Goal: Information Seeking & Learning: Compare options

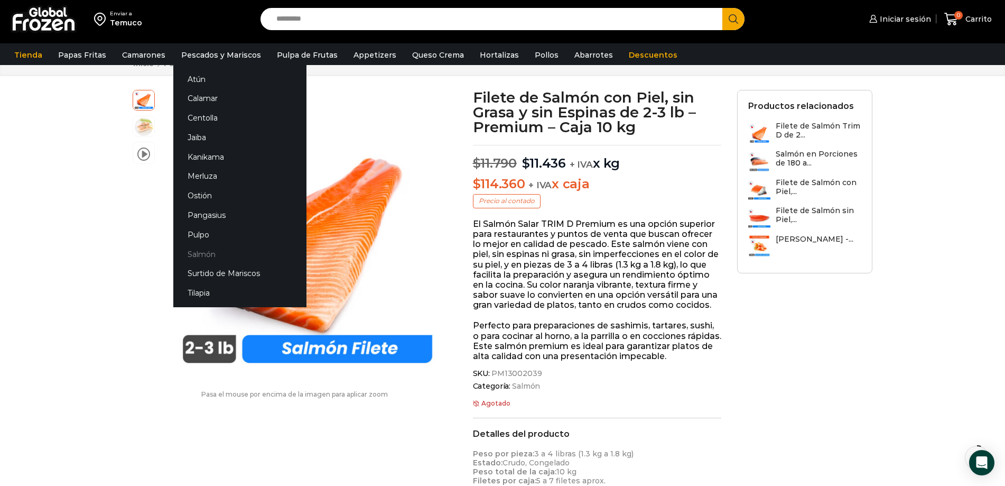
click at [183, 254] on link "Salmón" at bounding box center [239, 254] width 133 height 20
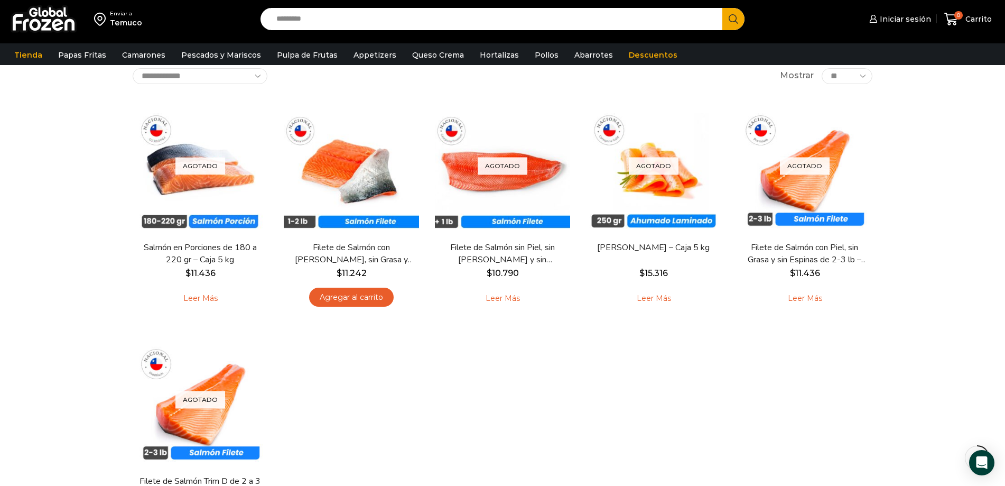
scroll to position [62, 0]
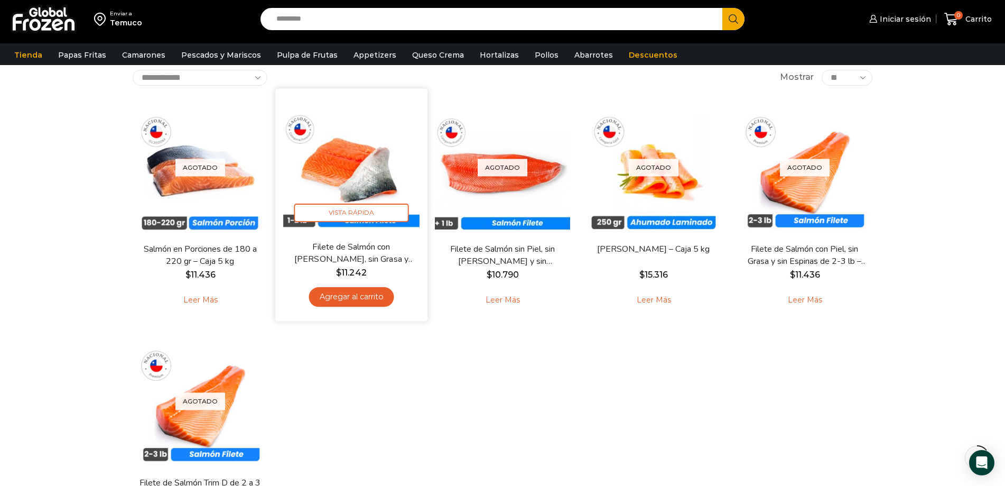
click at [335, 169] on img at bounding box center [351, 164] width 136 height 136
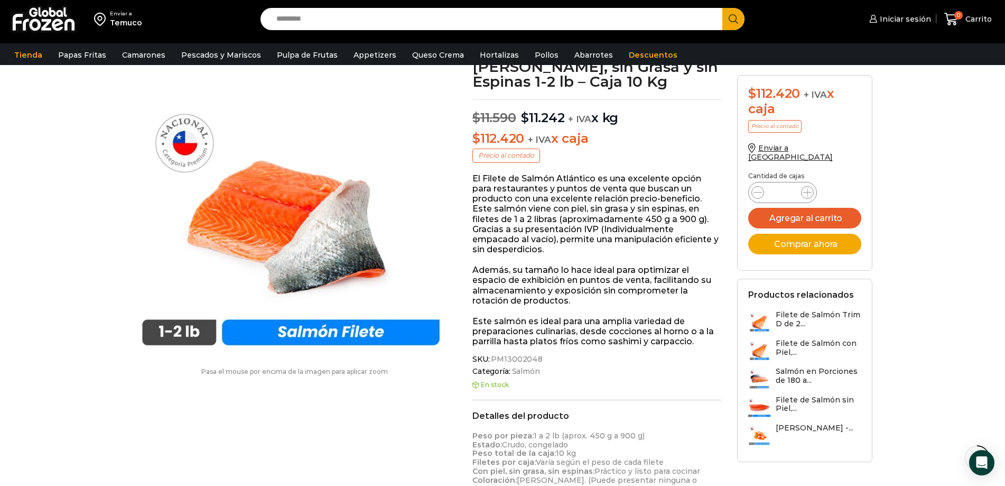
scroll to position [67, 0]
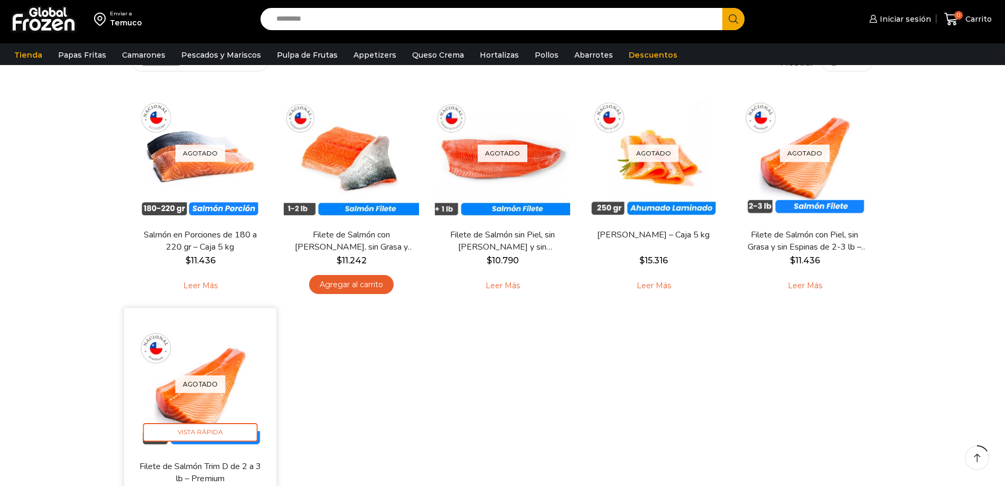
scroll to position [146, 0]
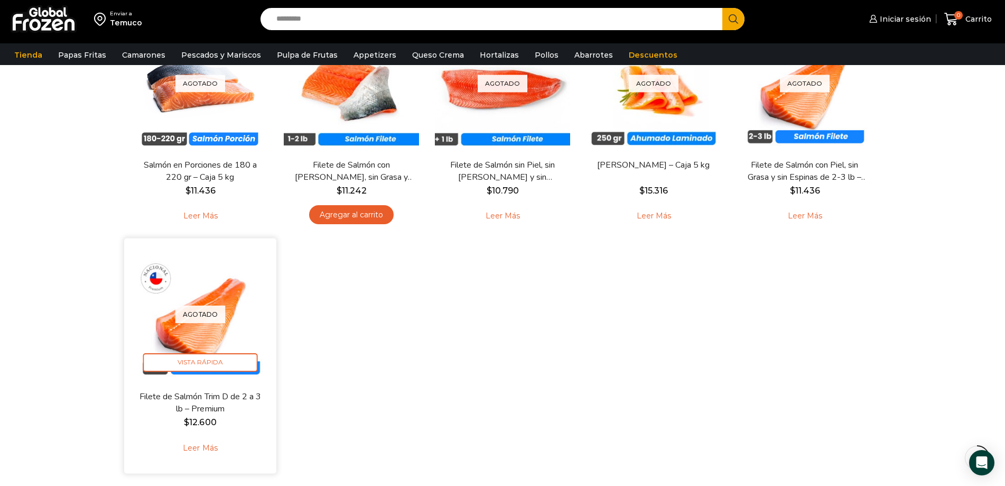
click at [203, 442] on link "Leer más" at bounding box center [199, 448] width 67 height 23
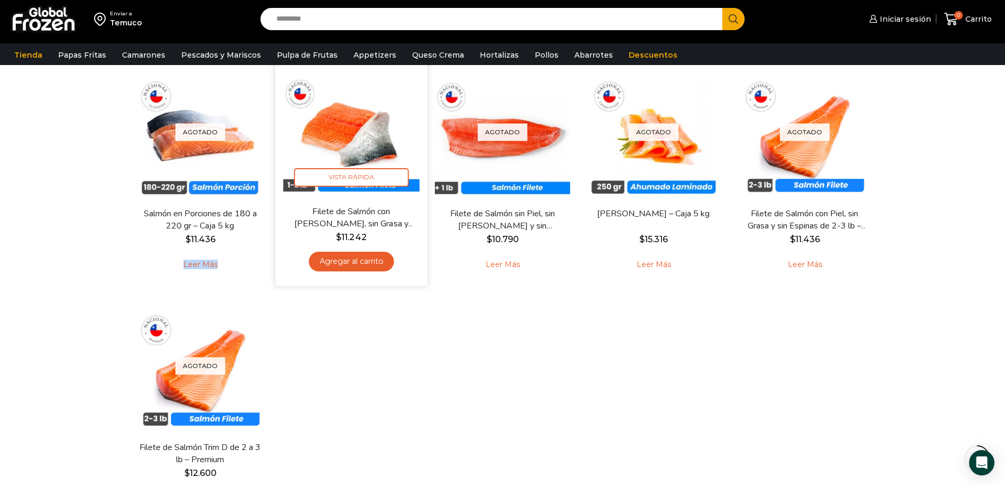
scroll to position [96, 0]
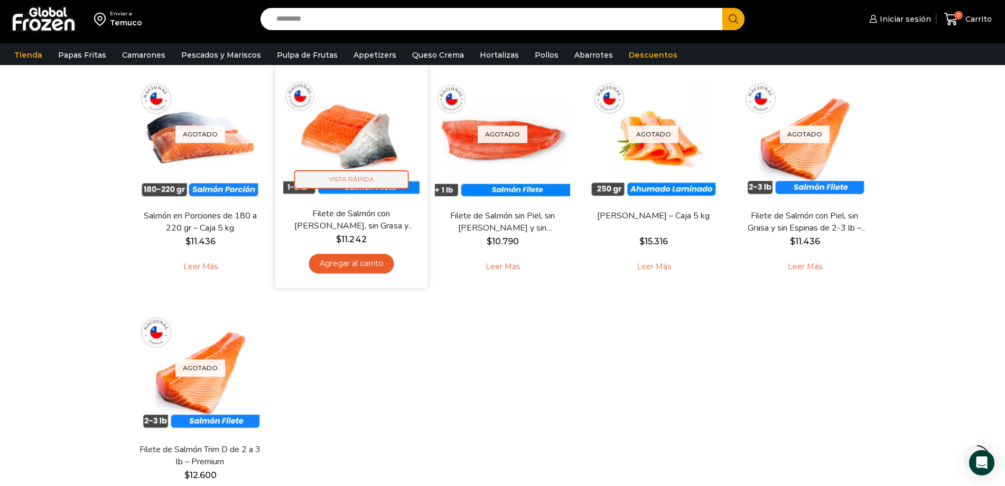
click at [339, 175] on span "Vista Rápida" at bounding box center [351, 179] width 115 height 18
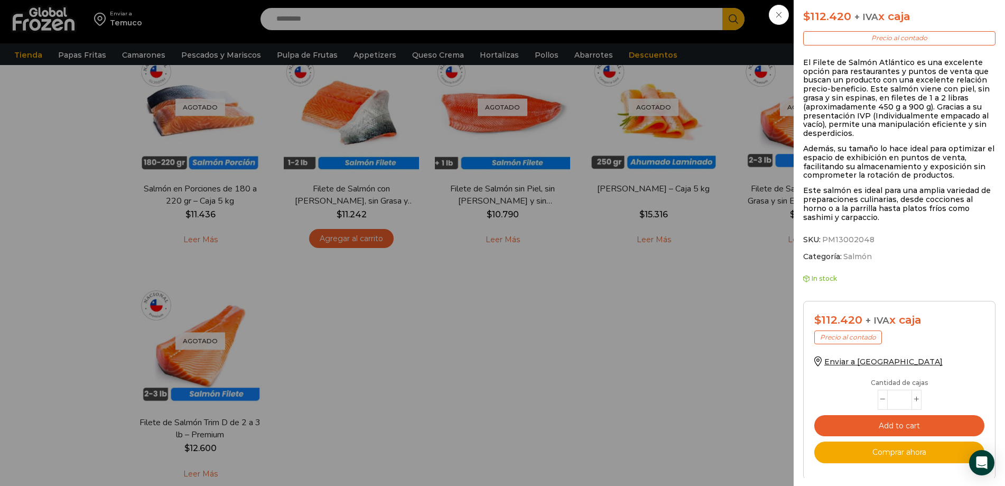
scroll to position [252, 0]
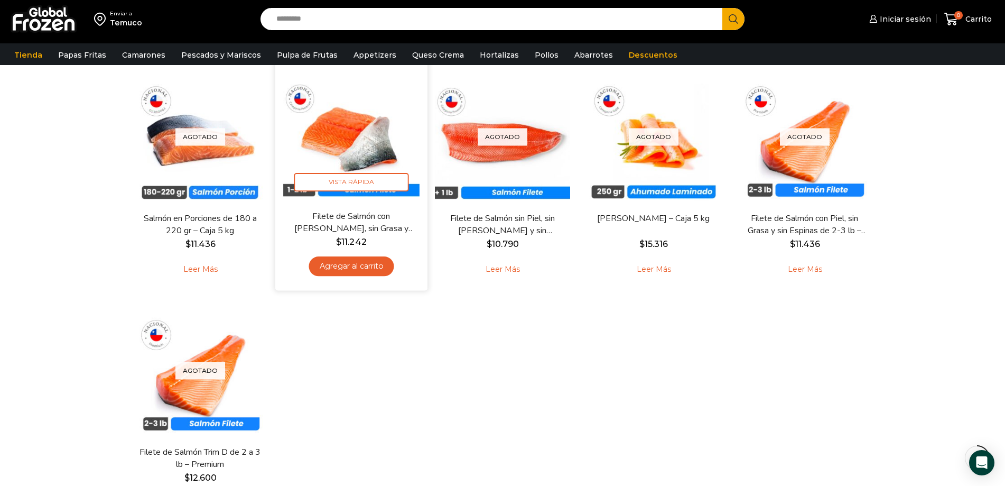
scroll to position [85, 0]
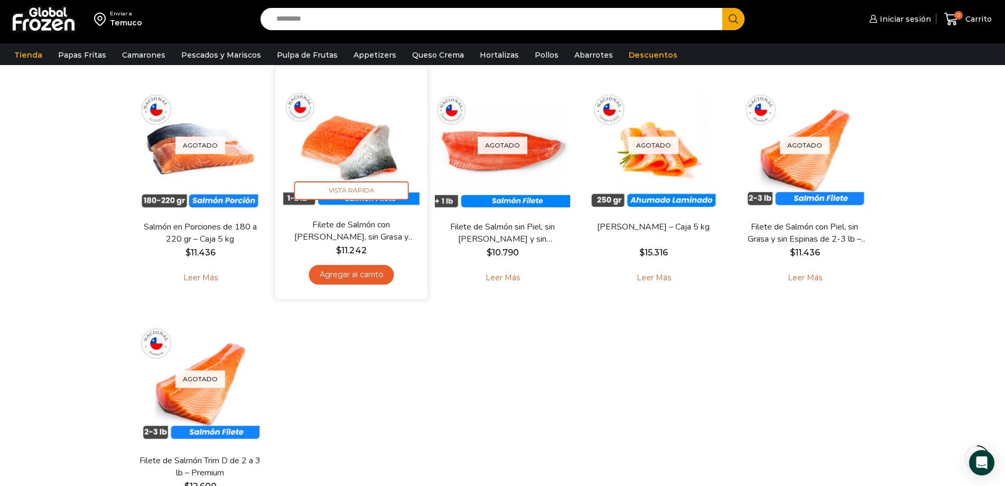
click at [357, 163] on img at bounding box center [351, 142] width 136 height 136
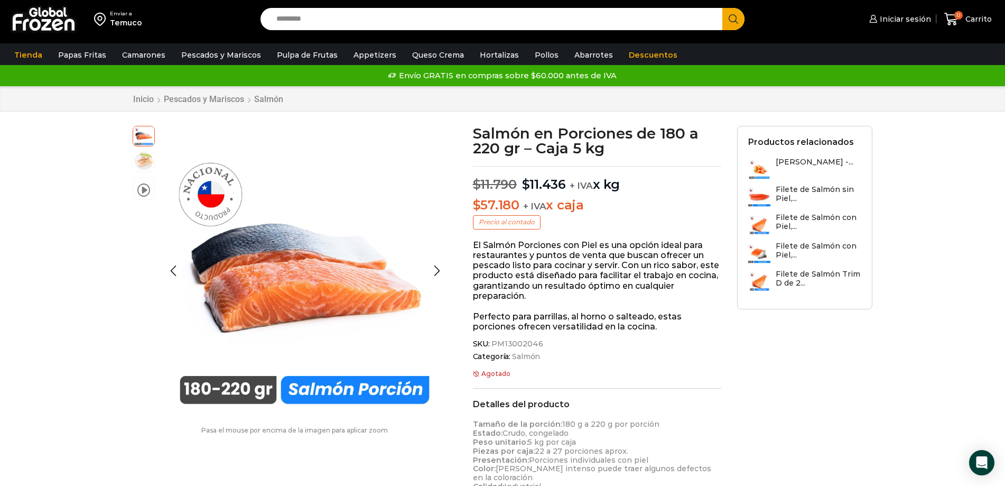
click at [137, 161] on img at bounding box center [143, 161] width 21 height 21
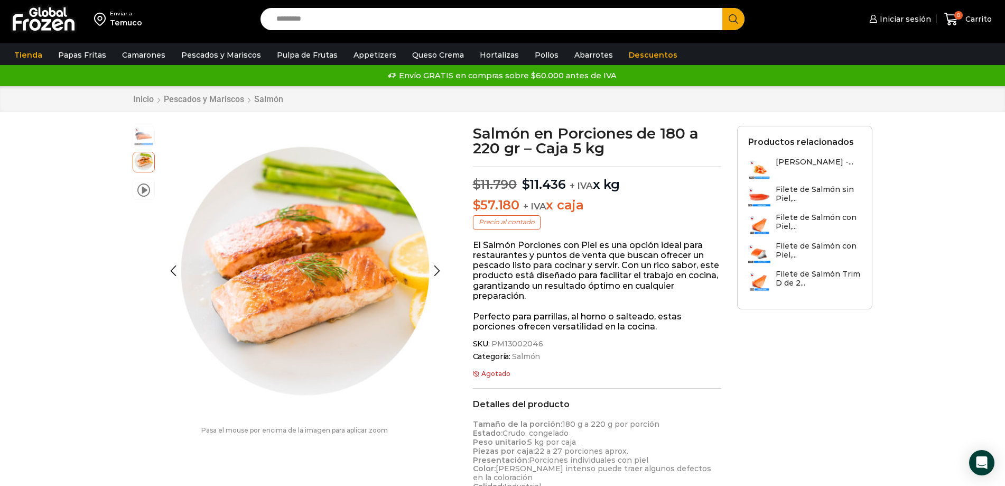
click at [141, 138] on img at bounding box center [143, 135] width 21 height 21
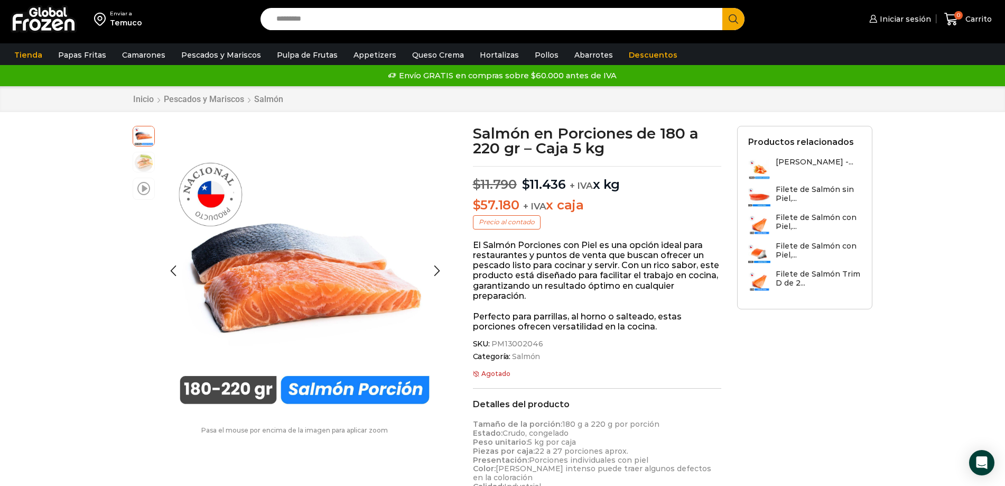
click at [144, 192] on span at bounding box center [143, 188] width 13 height 14
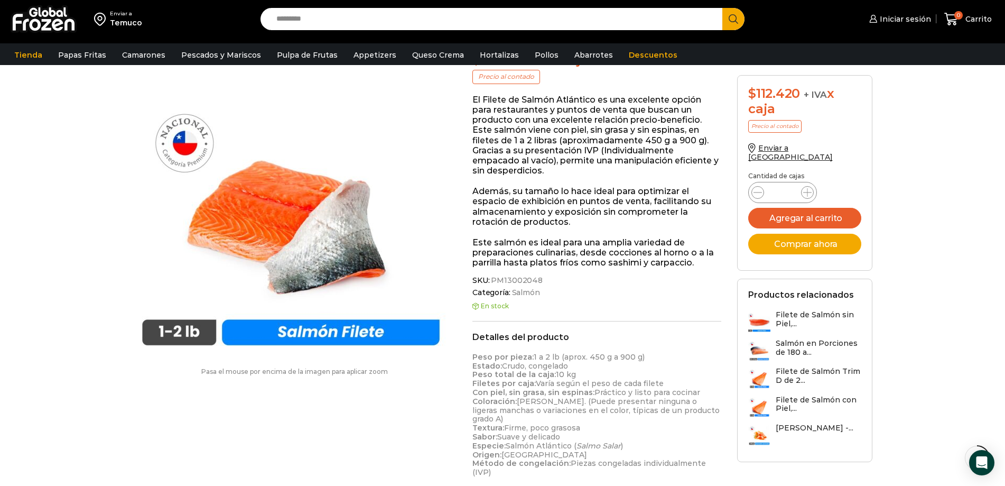
scroll to position [169, 0]
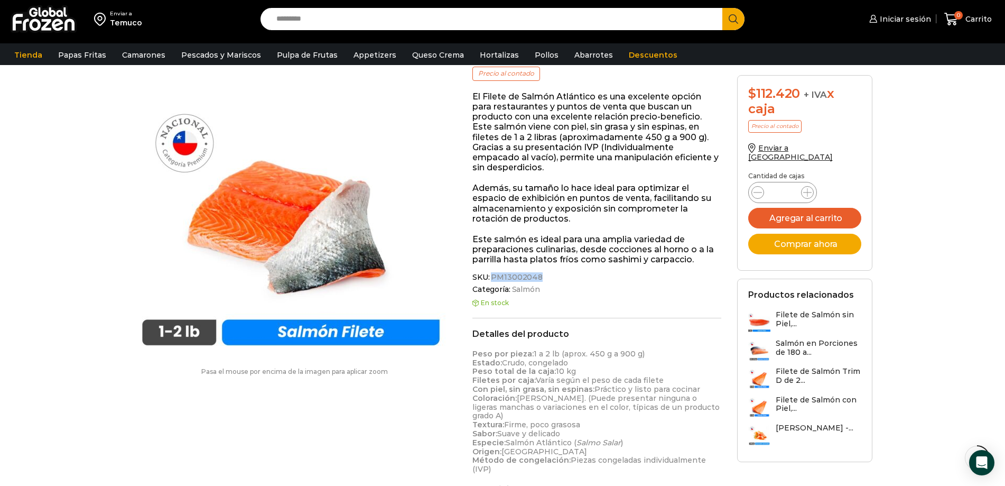
drag, startPoint x: 538, startPoint y: 276, endPoint x: 492, endPoint y: 277, distance: 46.5
click at [492, 277] on span "PM13002048" at bounding box center [515, 277] width 53 height 9
copy span "PM13002048"
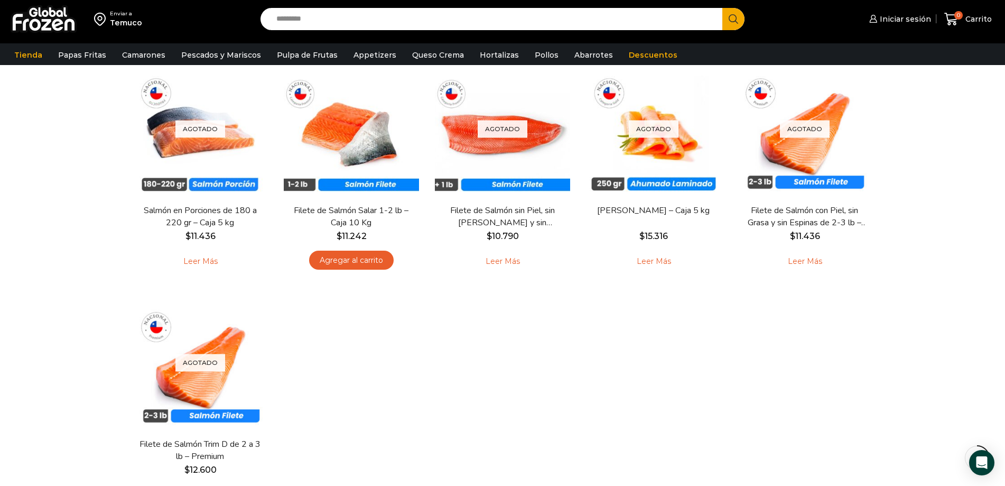
scroll to position [100, 0]
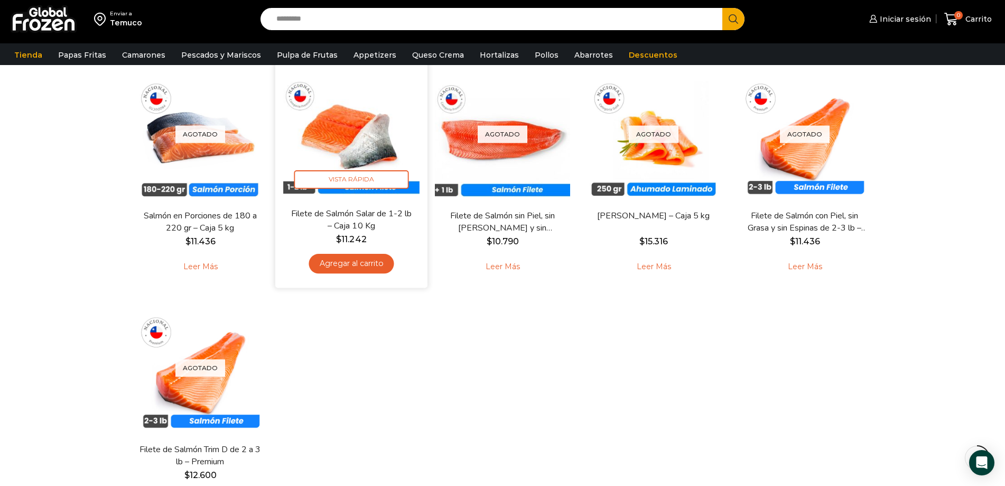
scroll to position [95, 0]
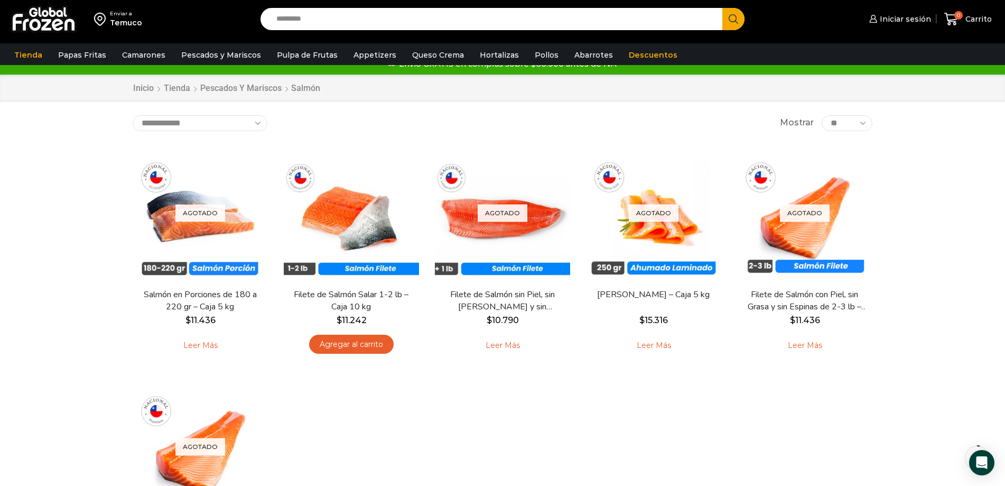
scroll to position [17, 0]
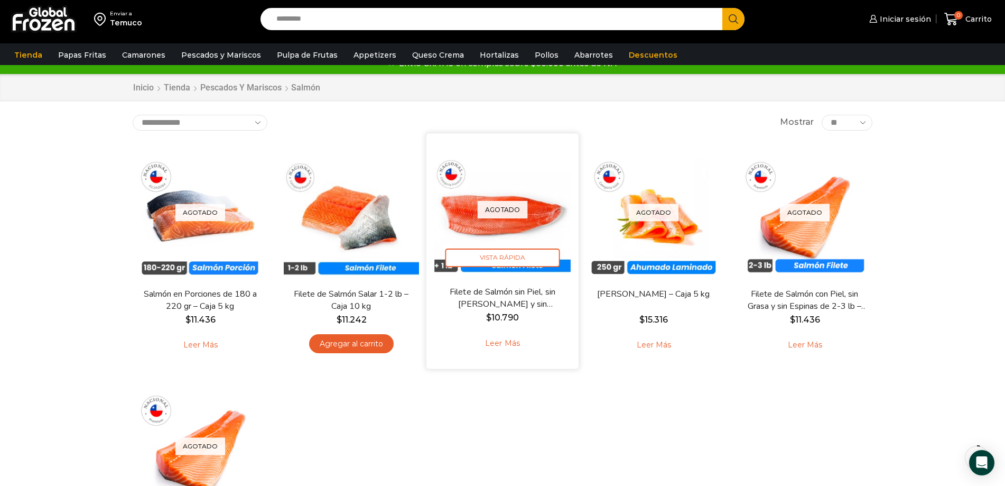
click at [498, 340] on link "Leer más" at bounding box center [502, 343] width 67 height 23
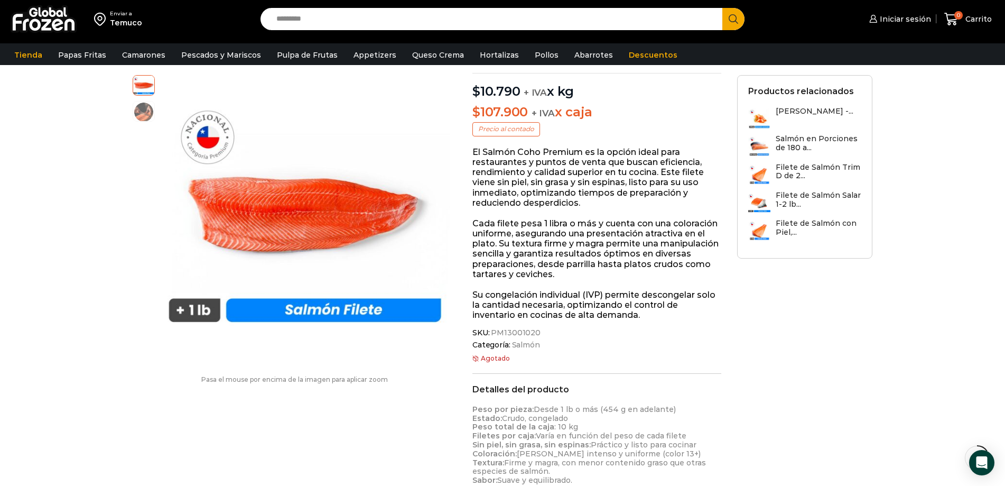
scroll to position [118, 0]
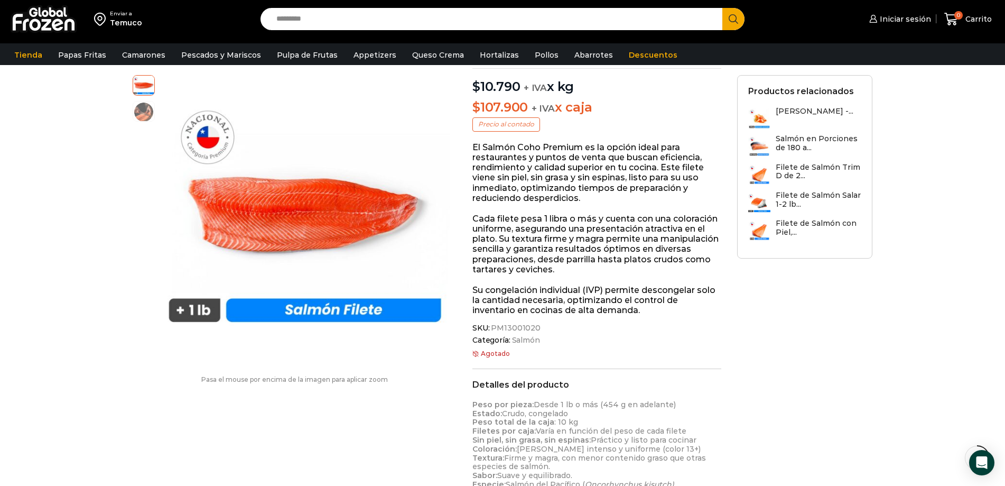
click at [541, 323] on span "SKU: PM13001020" at bounding box center [596, 327] width 249 height 9
drag, startPoint x: 536, startPoint y: 311, endPoint x: 510, endPoint y: 311, distance: 25.9
click at [510, 323] on span "SKU: PM13001020" at bounding box center [596, 327] width 249 height 9
copy span "PM13001020"
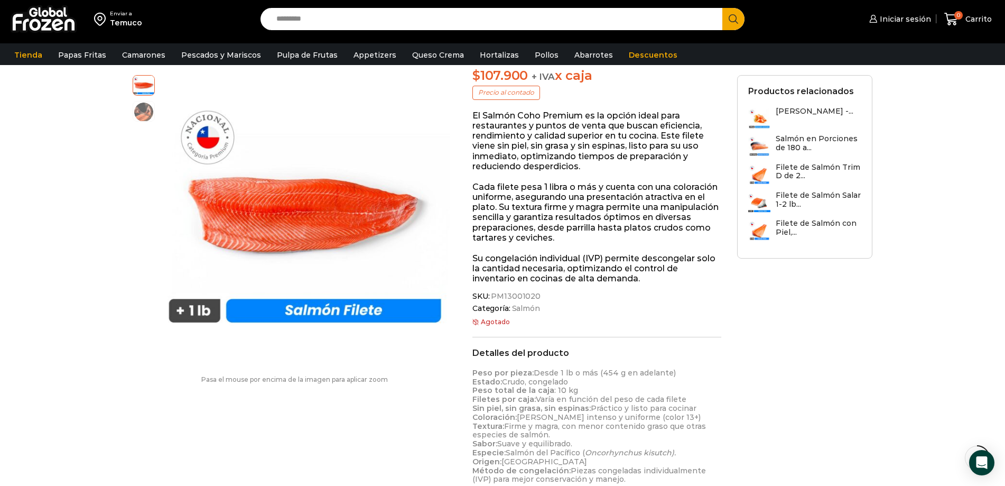
scroll to position [149, 0]
click at [146, 111] on img at bounding box center [143, 110] width 21 height 21
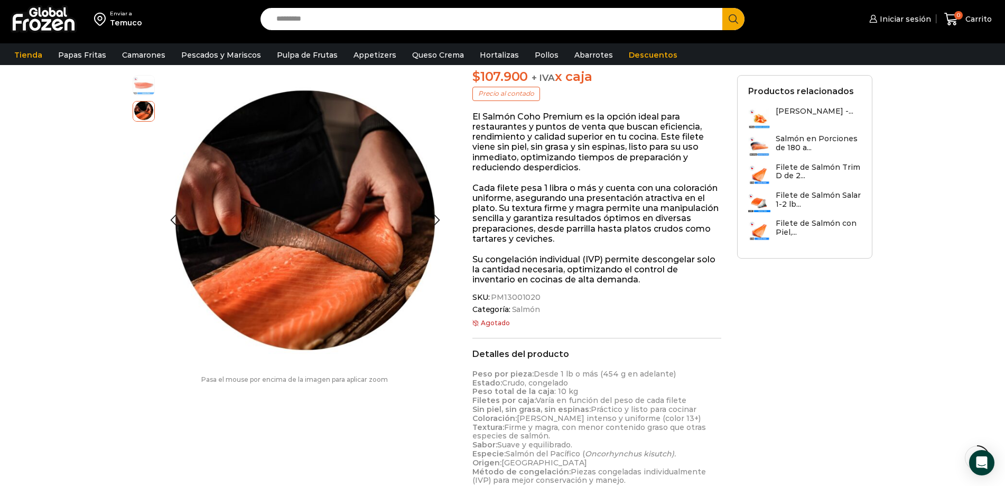
click at [145, 79] on img at bounding box center [143, 84] width 21 height 21
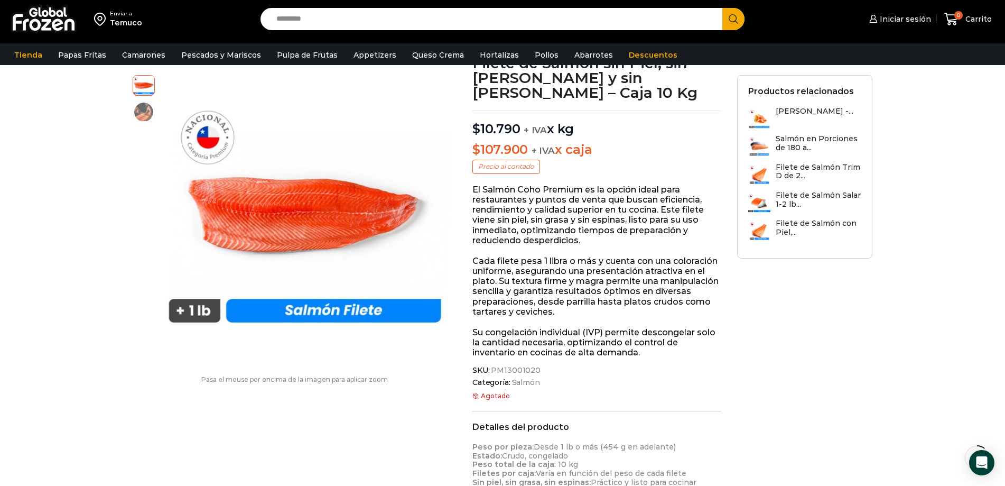
scroll to position [74, 0]
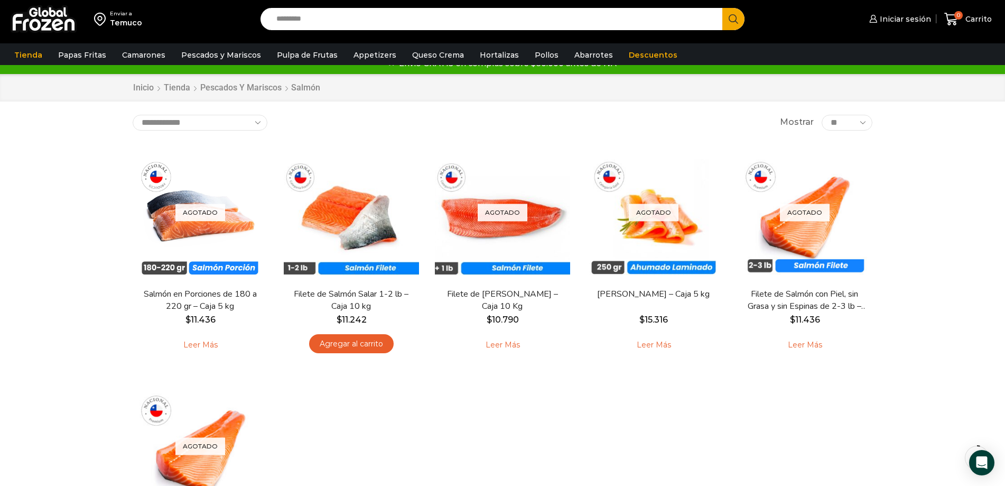
click at [588, 390] on div "Agotado [GEOGRAPHIC_DATA] Salmón en Porciones de 180 a 220 gr – Caja 5 kg $ 11.…" at bounding box center [503, 371] width 756 height 468
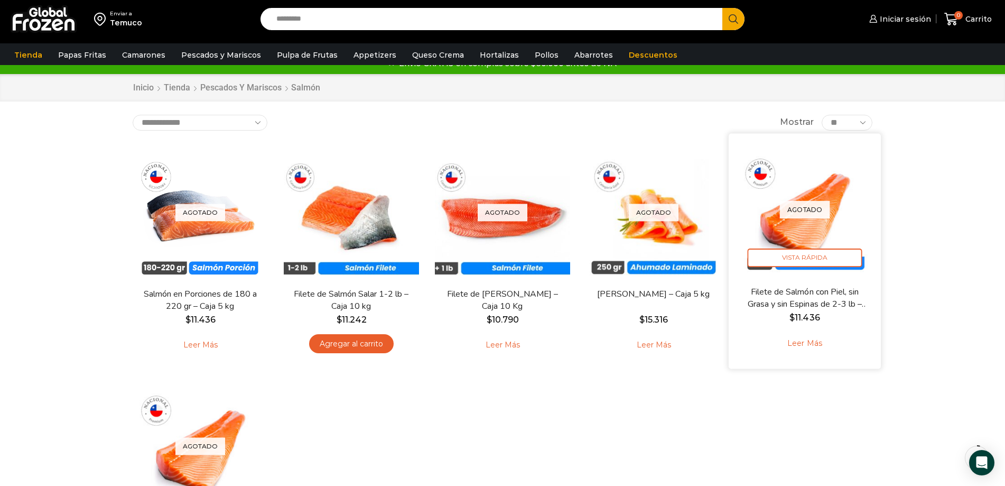
click at [816, 346] on link "Leer más" at bounding box center [804, 343] width 67 height 23
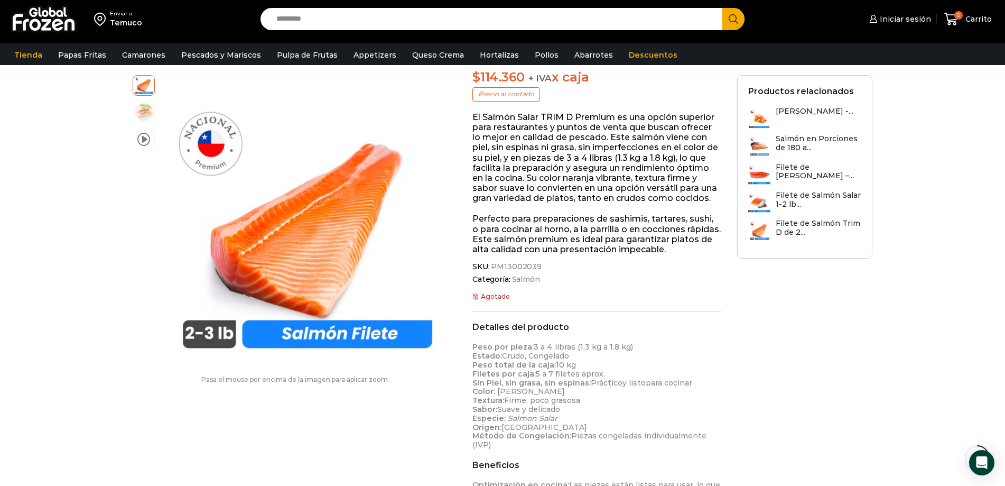
scroll to position [147, 0]
click at [538, 267] on span "SKU: PM13002039" at bounding box center [596, 267] width 249 height 9
click at [537, 267] on span "PM13002039" at bounding box center [515, 267] width 52 height 9
drag, startPoint x: 535, startPoint y: 268, endPoint x: 490, endPoint y: 271, distance: 45.5
click at [490, 271] on span "PM13002039" at bounding box center [515, 267] width 52 height 9
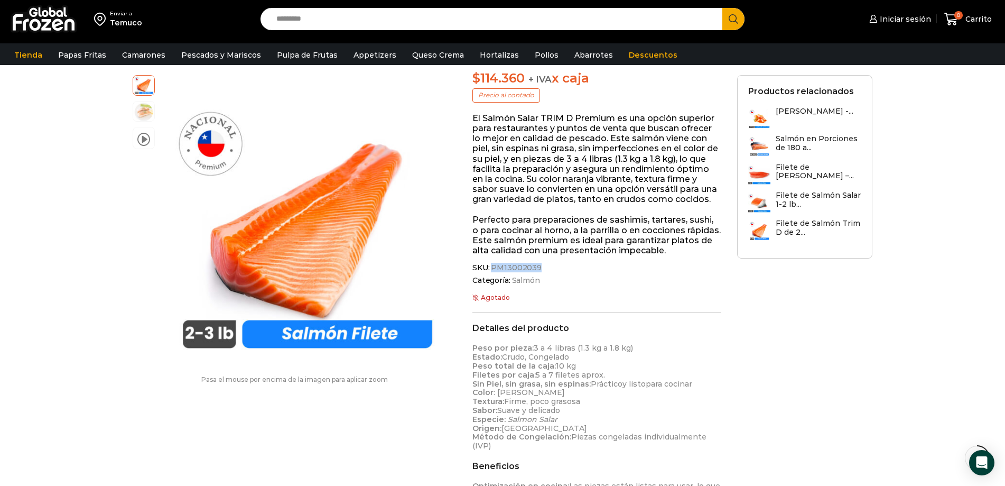
copy span "PM13002039"
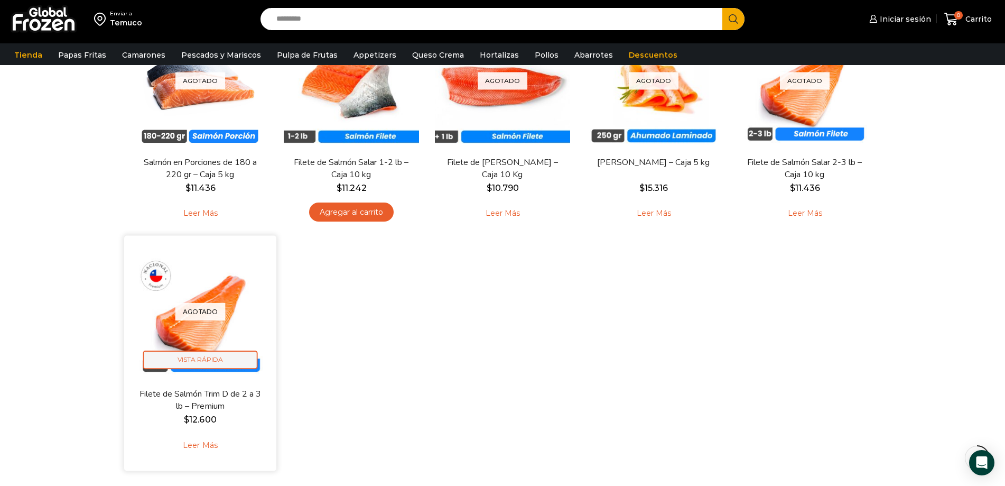
scroll to position [151, 0]
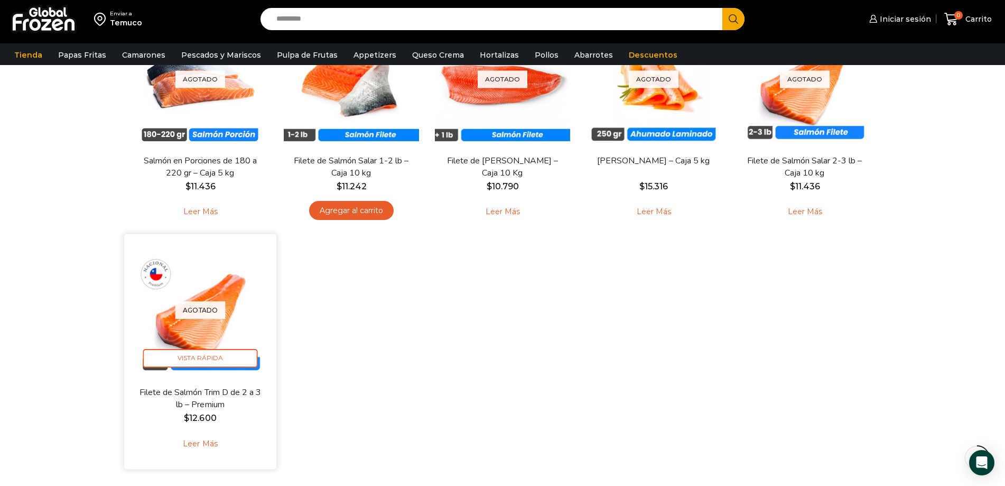
click at [194, 440] on link "Leer más" at bounding box center [199, 443] width 67 height 23
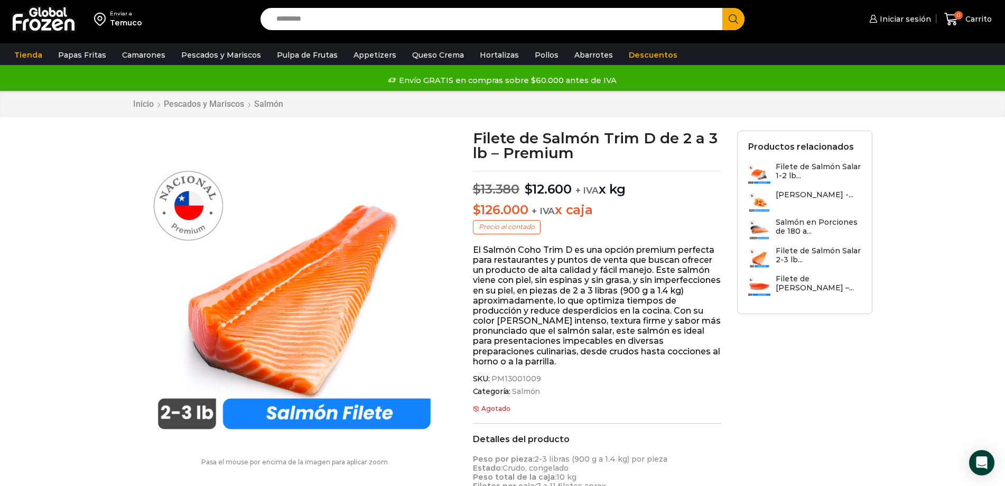
click at [532, 384] on div "SKU: PM13001009 Categoría: Salmón Etiqueta: Selección de salmones" at bounding box center [597, 386] width 249 height 25
click at [536, 378] on span "SKU: PM13001009" at bounding box center [597, 378] width 249 height 9
drag, startPoint x: 536, startPoint y: 378, endPoint x: 492, endPoint y: 377, distance: 44.4
click at [492, 377] on span "PM13001009" at bounding box center [515, 378] width 51 height 9
copy span "PM13001009"
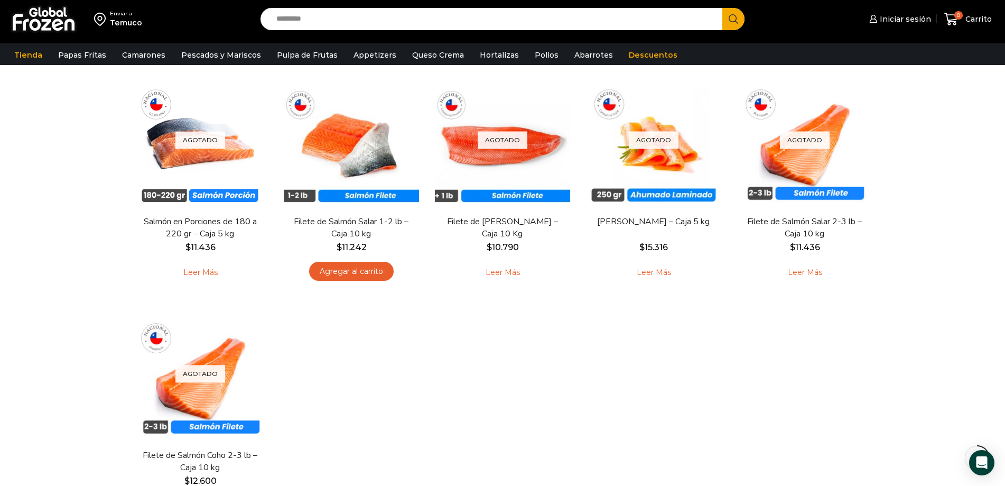
scroll to position [81, 0]
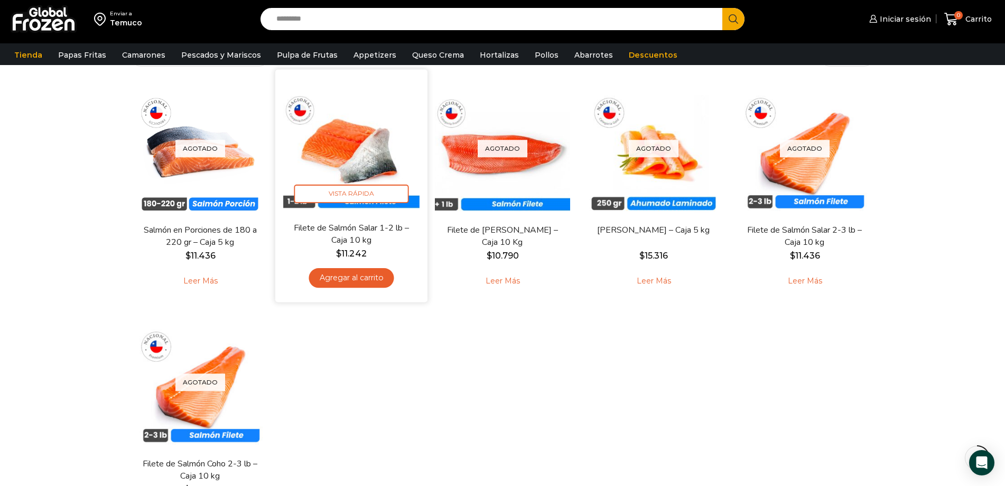
click at [351, 163] on img at bounding box center [351, 145] width 136 height 136
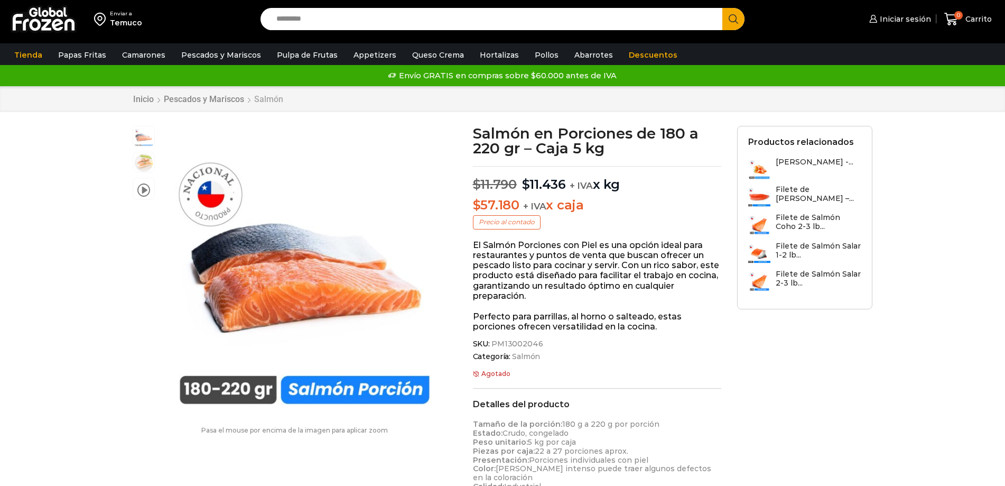
scroll to position [1, 0]
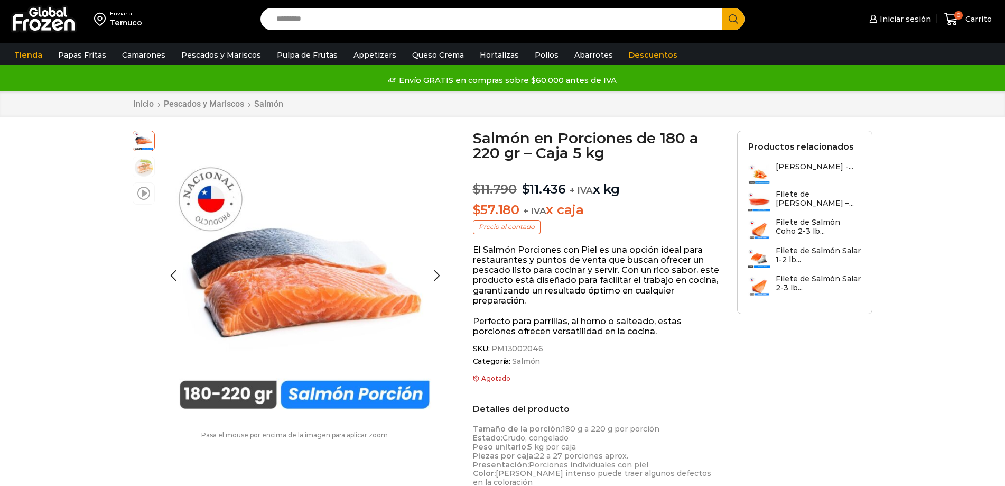
click at [138, 191] on span at bounding box center [143, 193] width 13 height 14
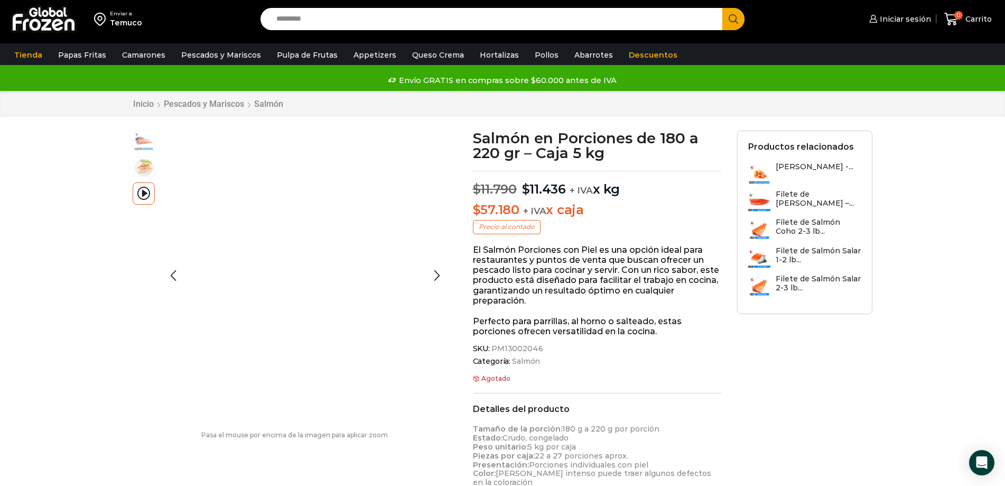
click at [148, 135] on img at bounding box center [143, 139] width 21 height 21
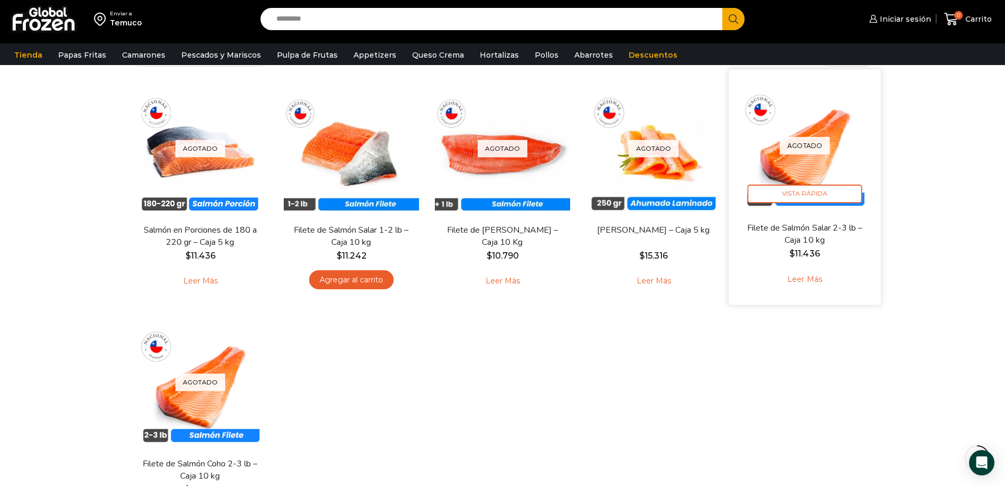
click at [799, 282] on link "Leer más" at bounding box center [804, 279] width 67 height 23
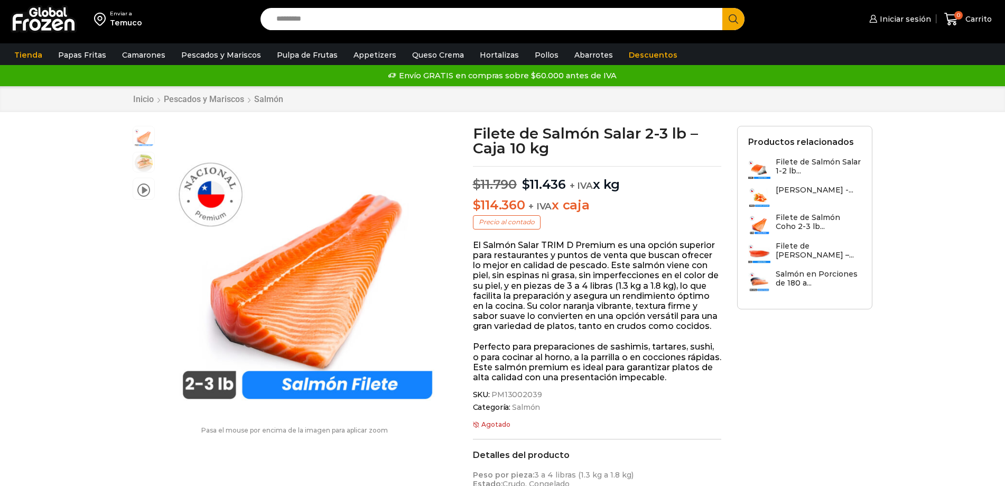
scroll to position [1, 0]
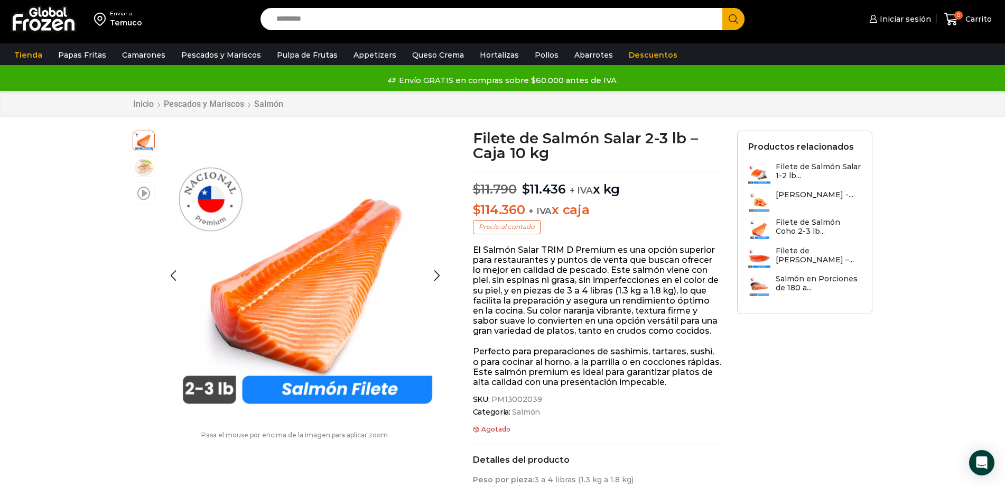
click at [137, 194] on span at bounding box center [143, 193] width 13 height 14
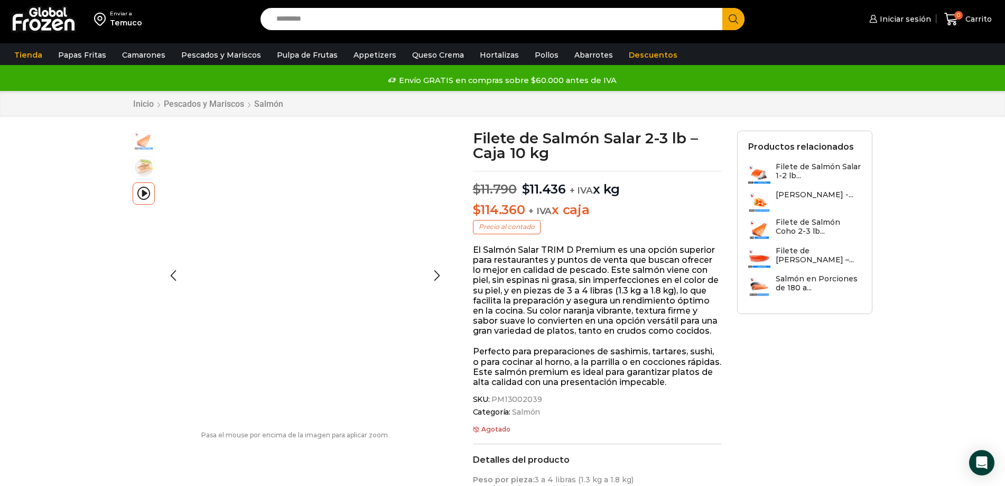
click at [140, 146] on img at bounding box center [143, 139] width 21 height 21
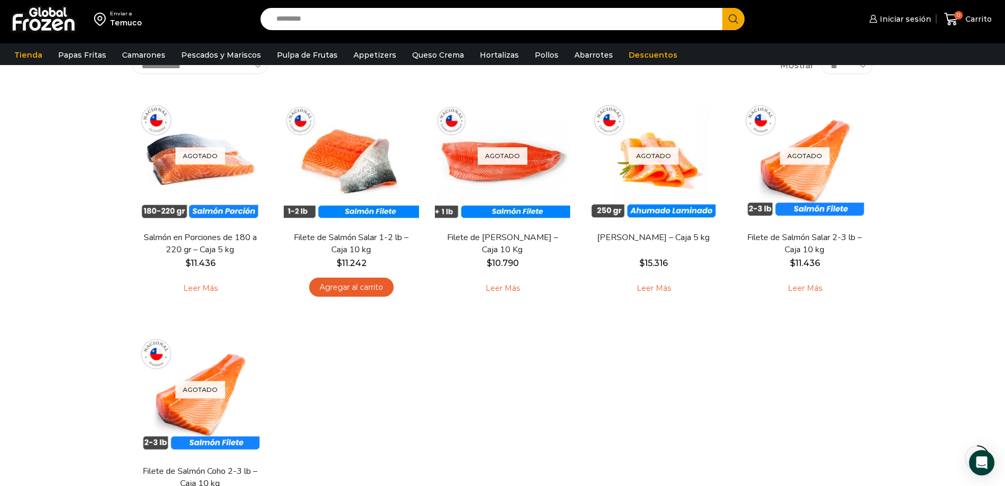
scroll to position [73, 0]
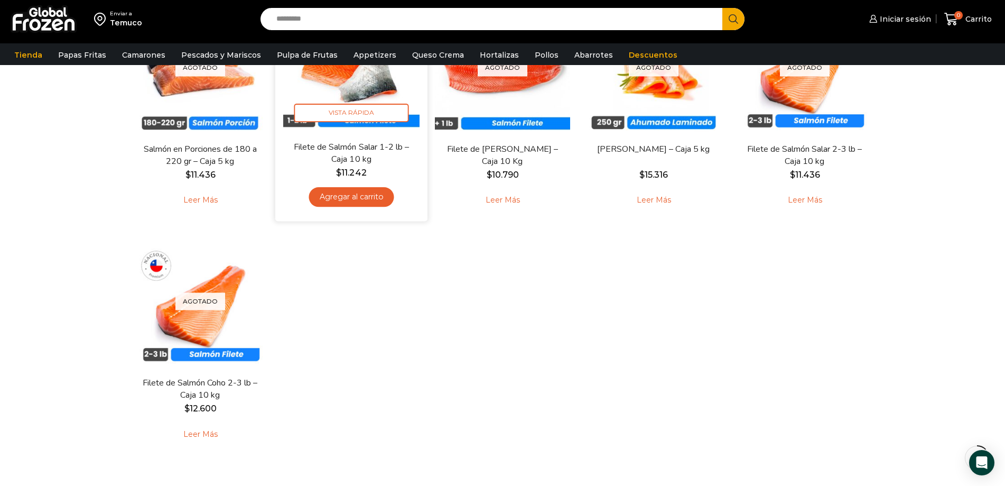
scroll to position [17, 0]
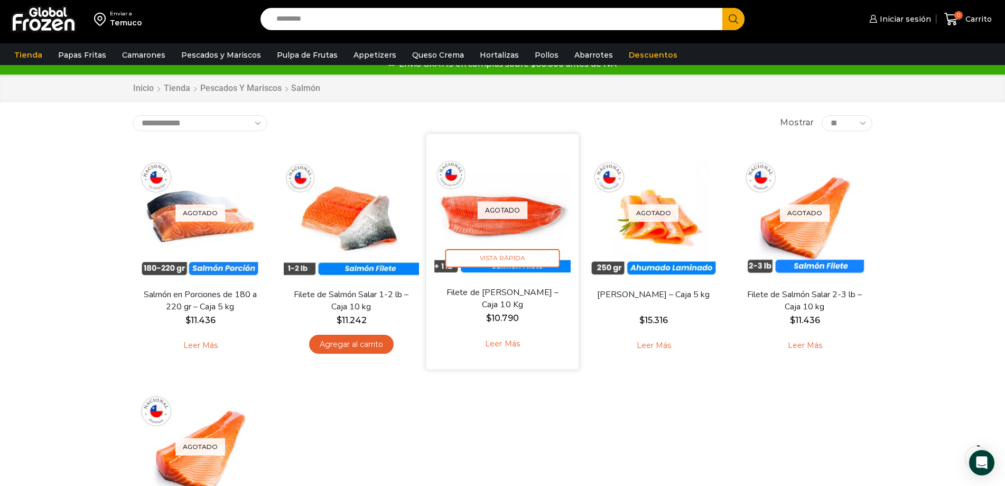
click at [459, 224] on div "Agotado Vista Rápida" at bounding box center [502, 210] width 136 height 136
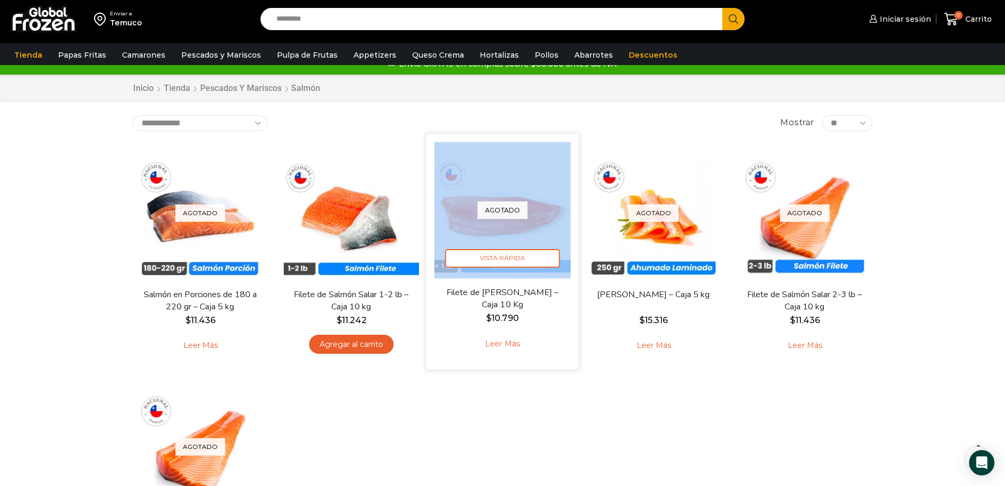
click at [459, 224] on div "Agotado Vista Rápida" at bounding box center [502, 210] width 136 height 136
click at [461, 217] on div "Agotado Vista Rápida" at bounding box center [502, 210] width 136 height 136
click at [496, 340] on link "Leer más" at bounding box center [502, 343] width 67 height 23
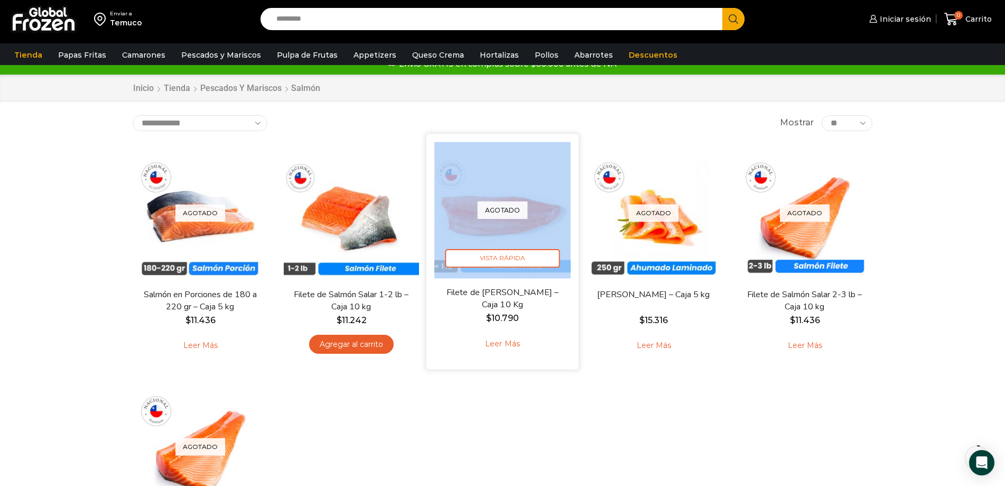
click at [499, 347] on link "Leer más" at bounding box center [502, 343] width 67 height 23
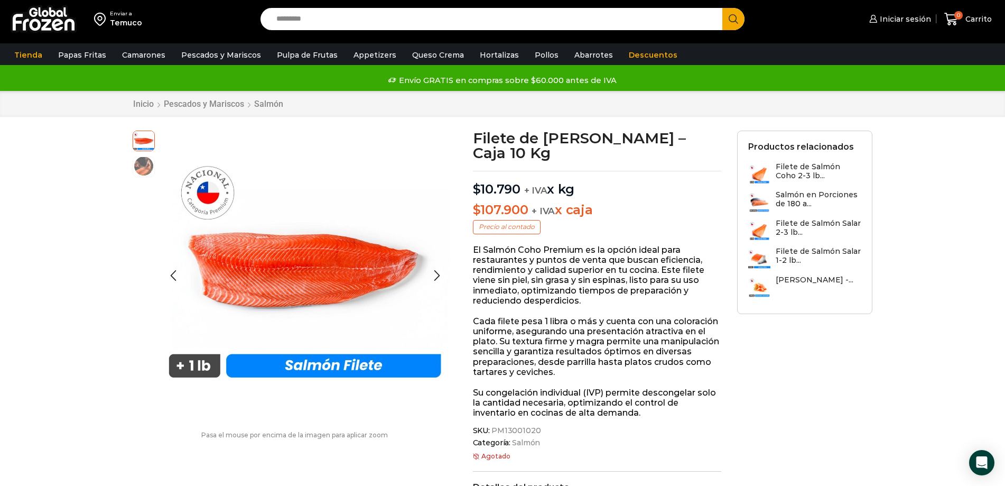
click at [151, 172] on img at bounding box center [143, 165] width 21 height 21
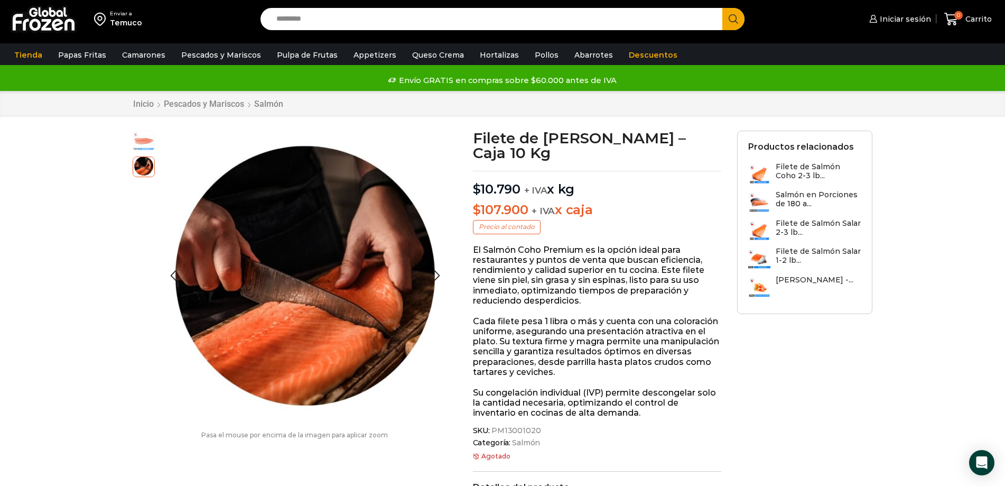
click at [151, 143] on img at bounding box center [143, 139] width 21 height 21
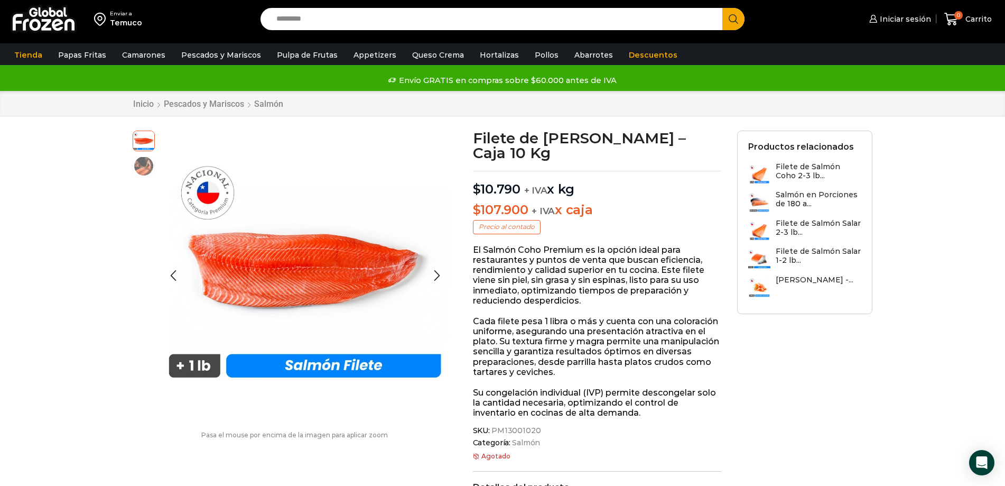
click at [144, 168] on img at bounding box center [143, 165] width 21 height 21
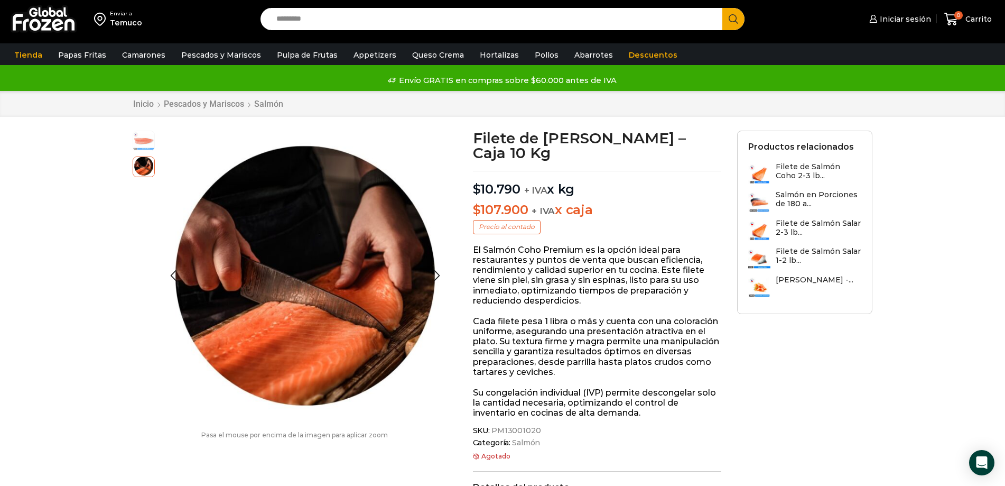
click at [144, 135] on img at bounding box center [143, 139] width 21 height 21
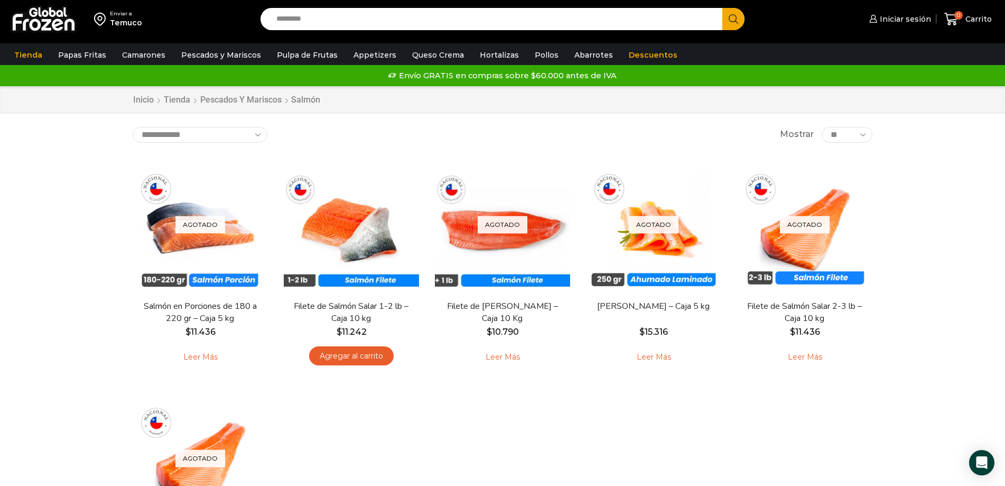
click at [55, 20] on img at bounding box center [44, 18] width 66 height 27
